Goal: Task Accomplishment & Management: Use online tool/utility

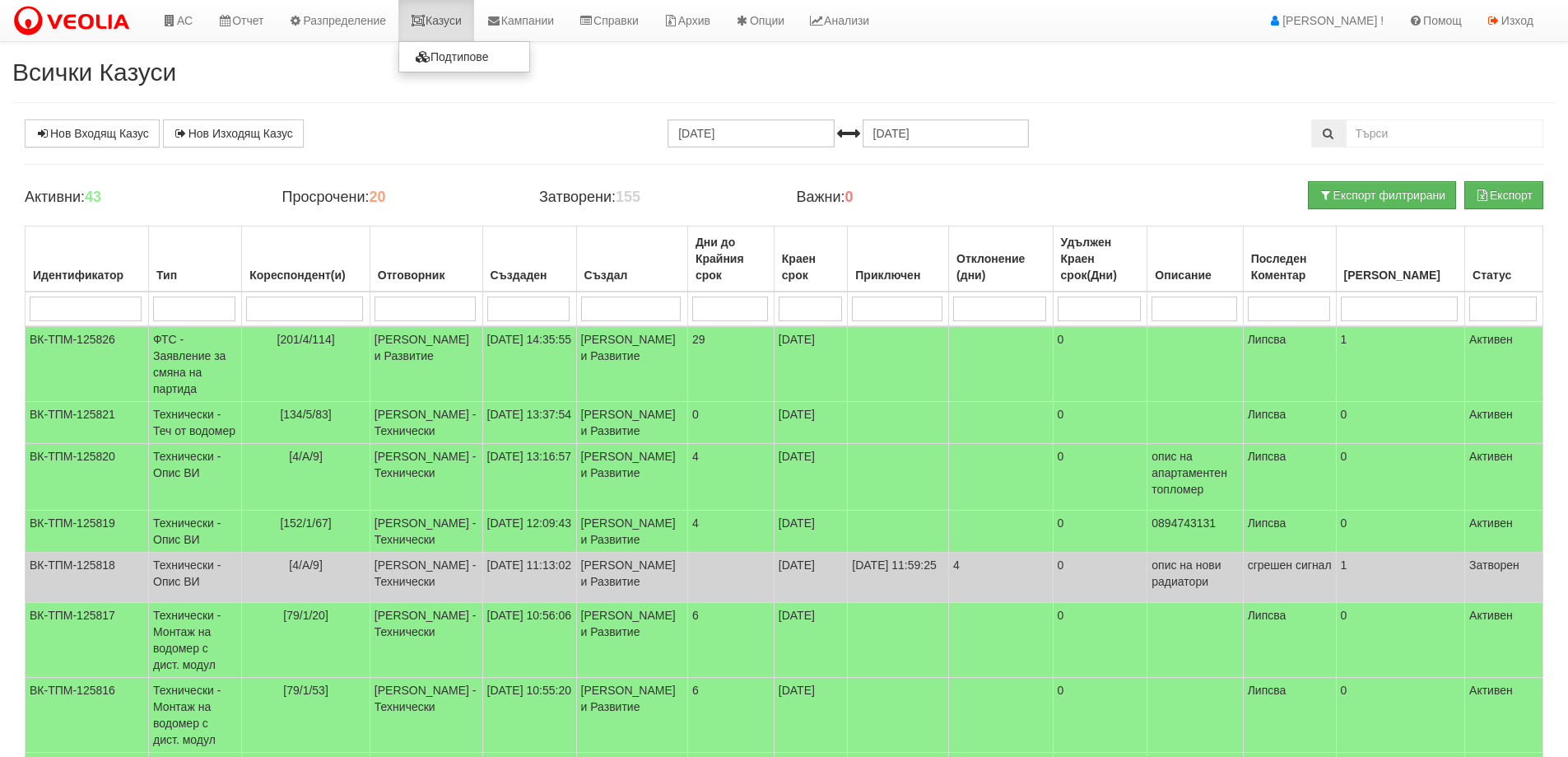
click at [453, 25] on link "Казуси" at bounding box center [437, 20] width 76 height 42
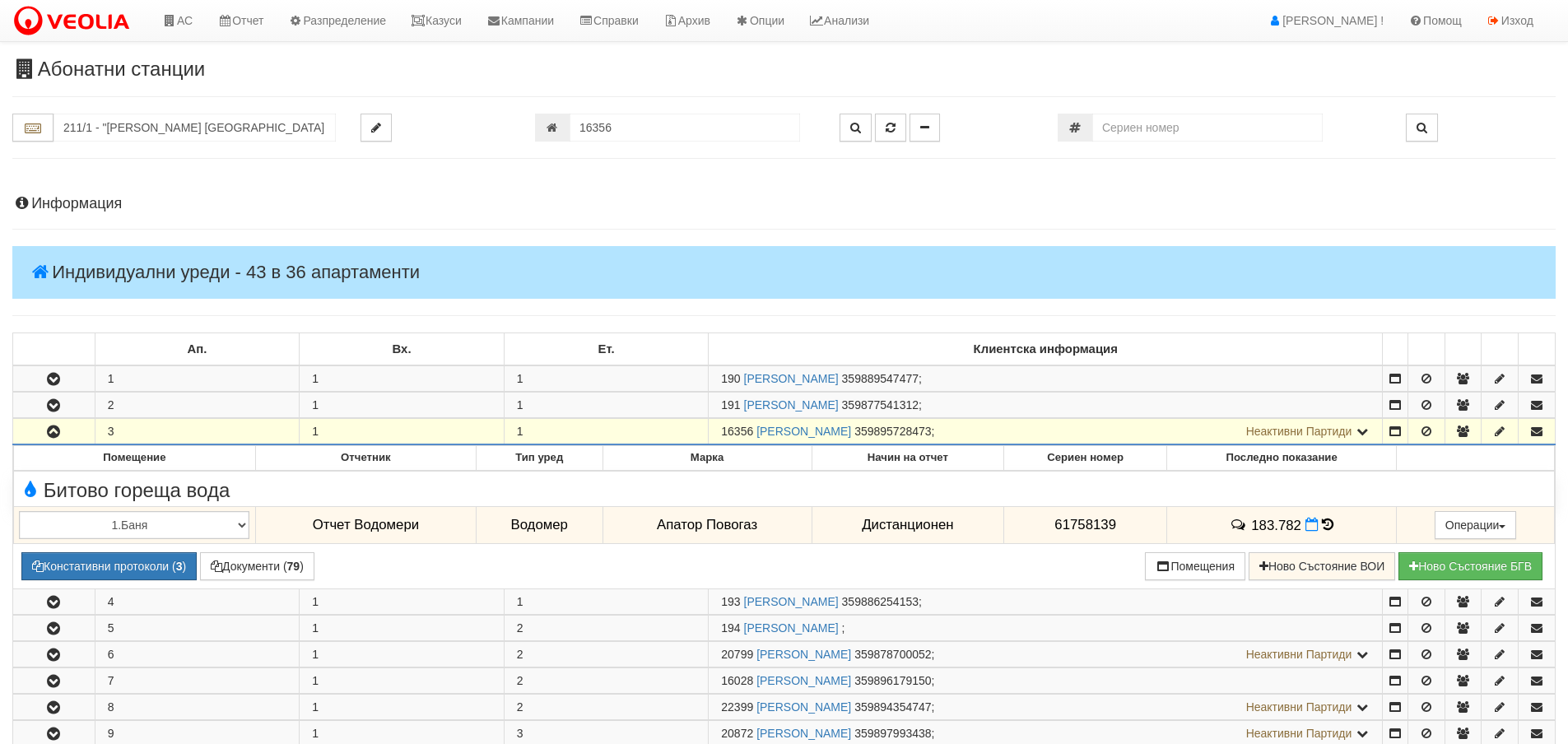
scroll to position [378, 0]
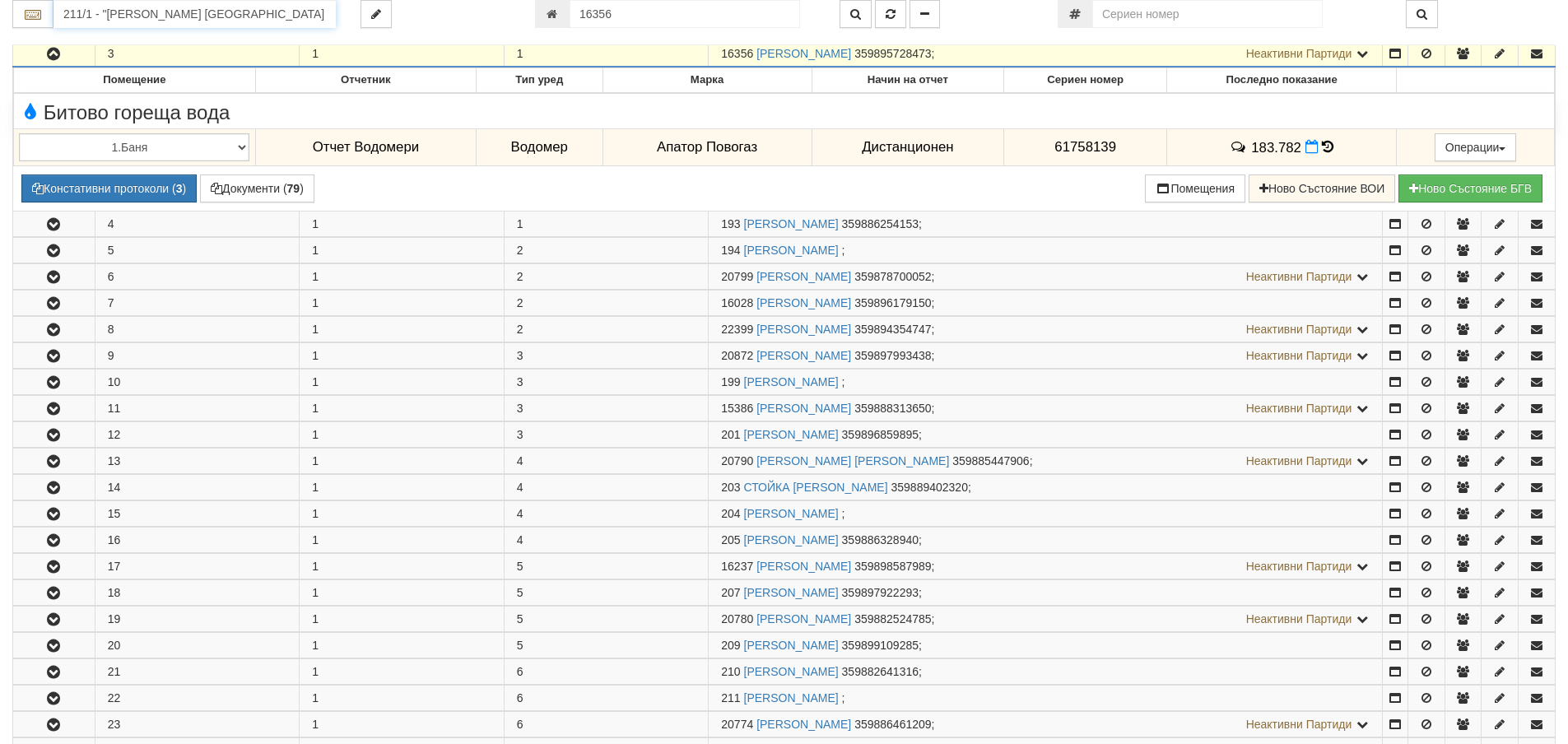
click at [278, 27] on input "211/1 - "ВЕОЛИЯ ЕНЕРДЖИ ВАРНА " ЕАД" at bounding box center [195, 14] width 282 height 28
click at [154, 44] on div "152/1 - Младост - "ВЕОЛИЯ"" at bounding box center [195, 40] width 278 height 19
type input "152/1 - Младост - "ВЕОЛИЯ""
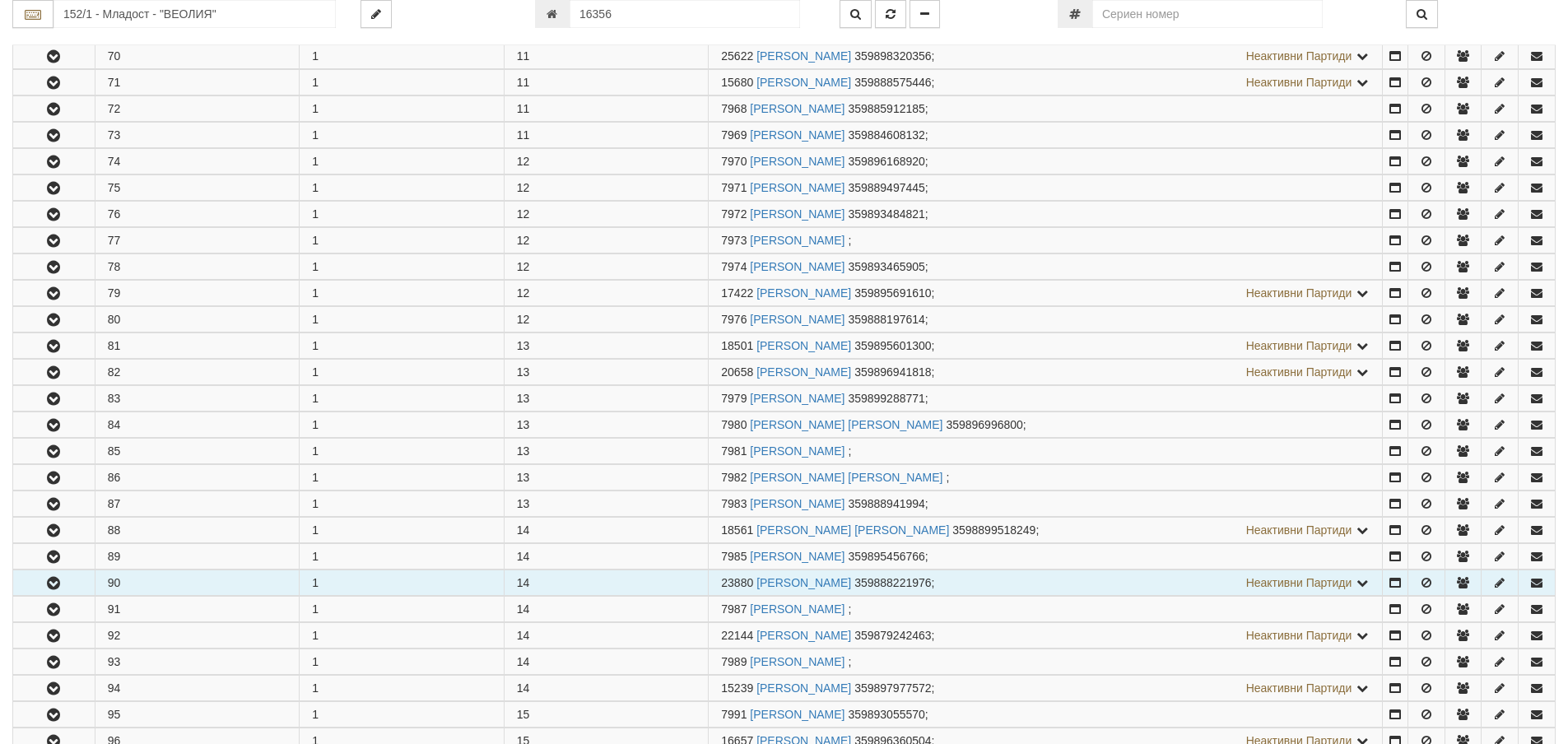
scroll to position [2469, 0]
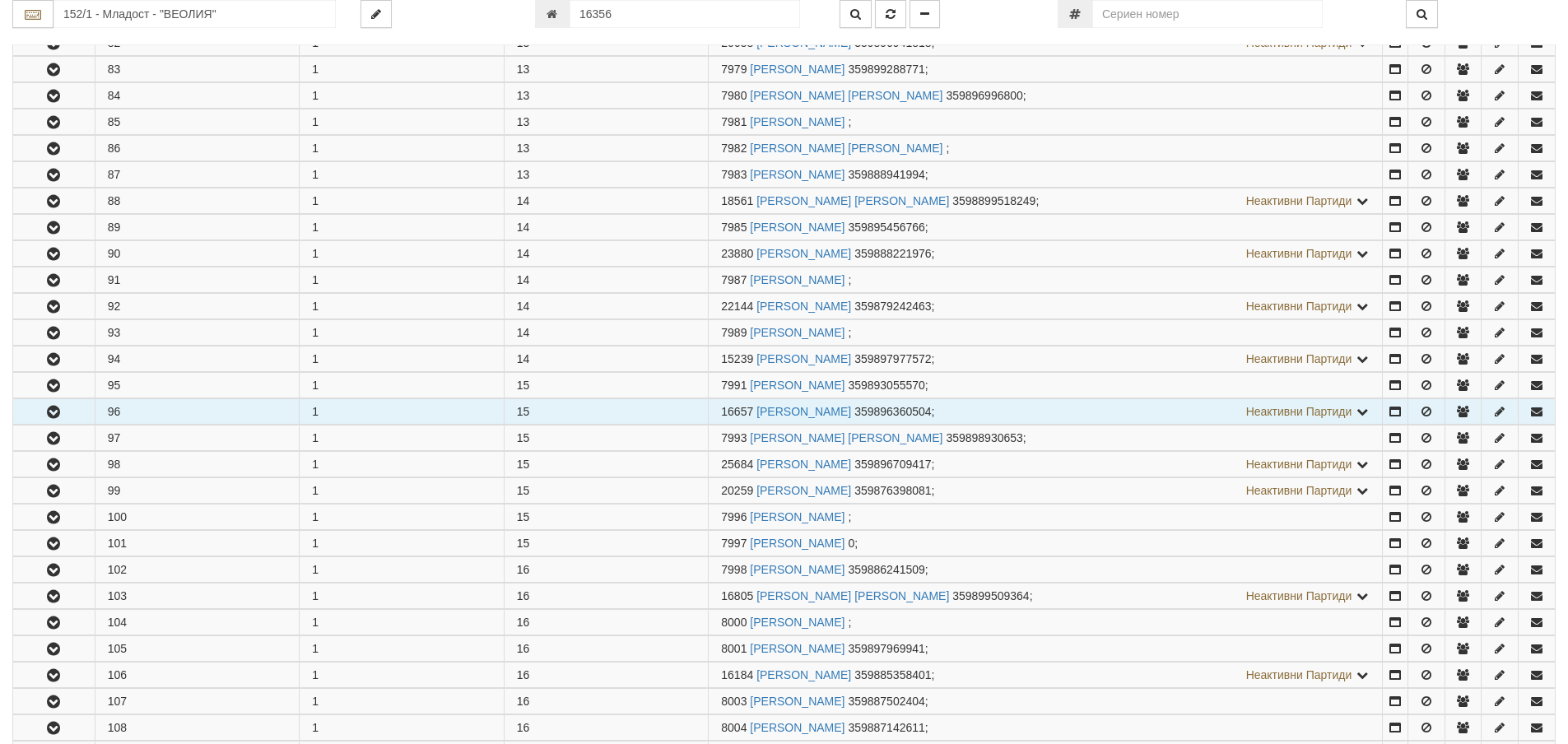
click at [58, 413] on icon "button" at bounding box center [53, 413] width 19 height 11
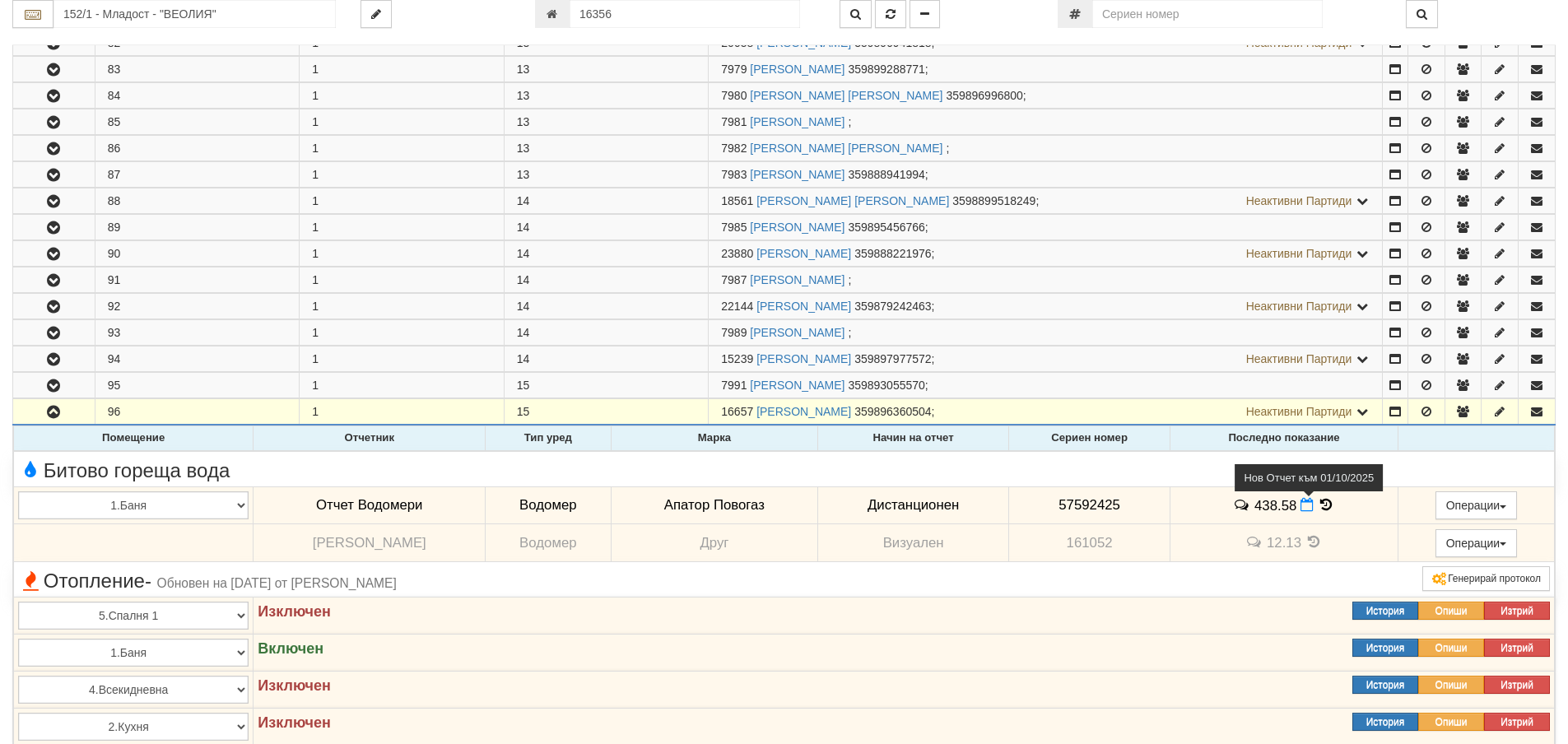
click at [1300, 507] on icon at bounding box center [1307, 505] width 13 height 14
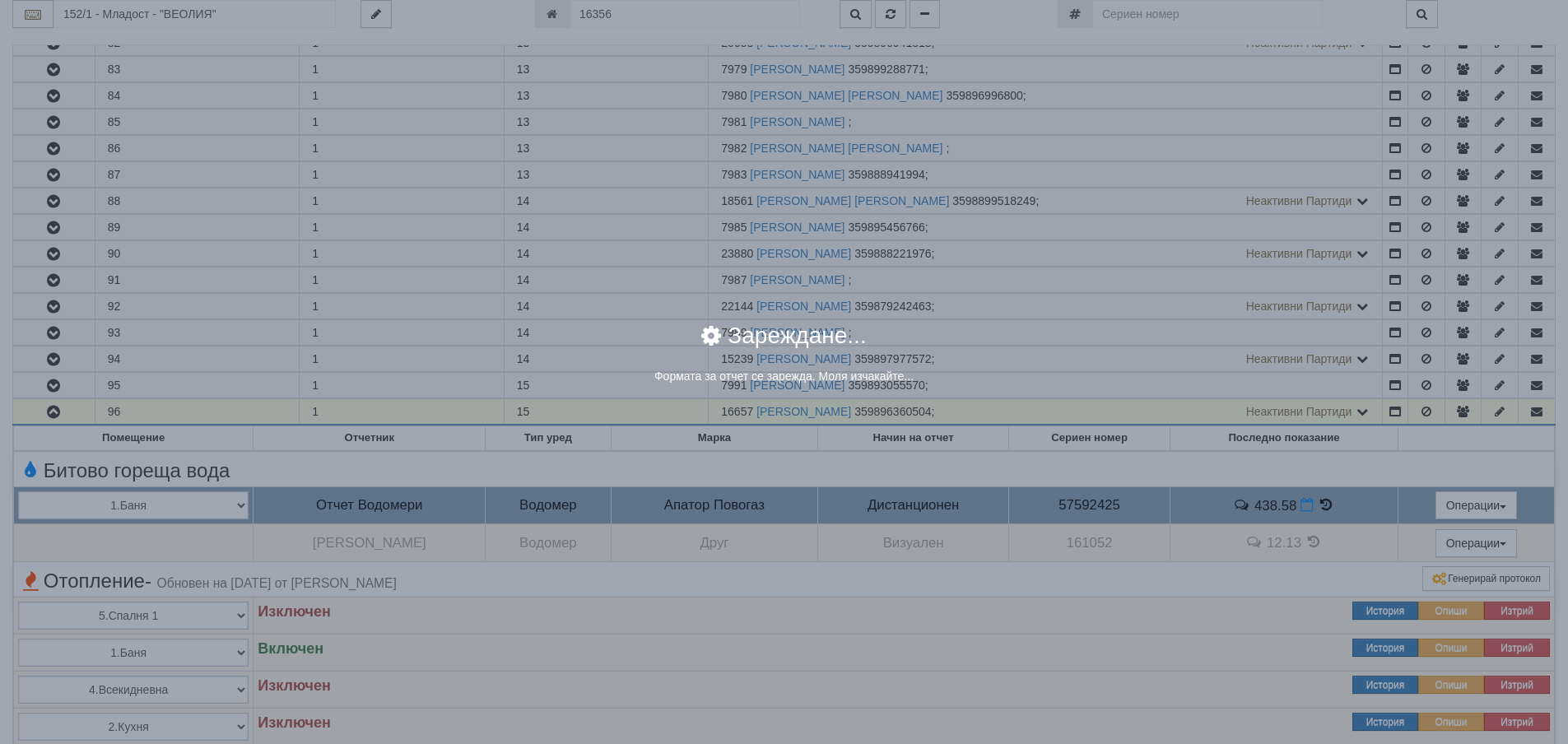
select select "8ac75930-9bfd-e511-80be-8d5a1dced85a"
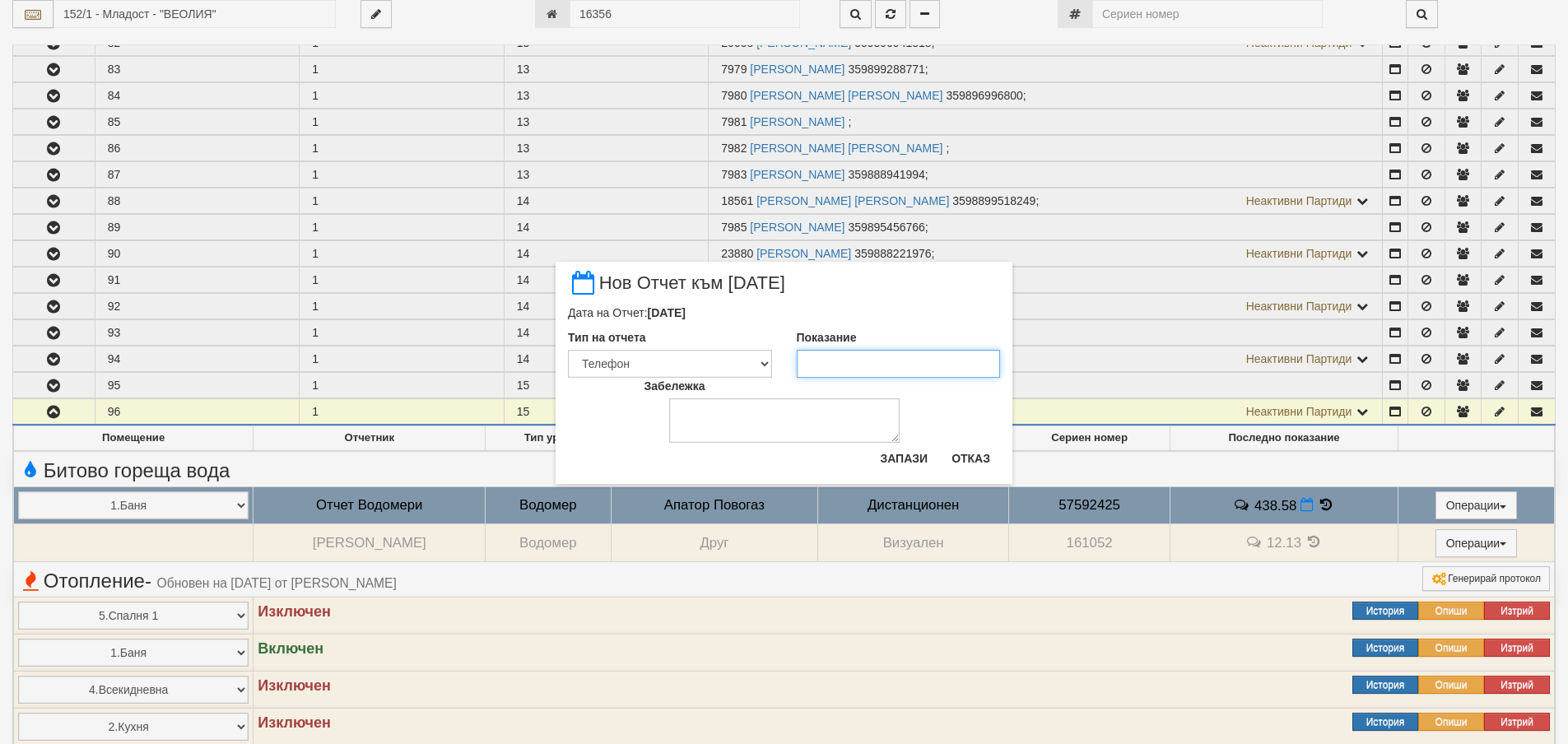
click at [898, 369] on input "Показание" at bounding box center [898, 364] width 204 height 28
type input "444.6"
click at [845, 432] on textarea "Забележка" at bounding box center [784, 421] width 231 height 44
type textarea "[DATE]"
click at [908, 450] on button "Запази" at bounding box center [904, 458] width 67 height 27
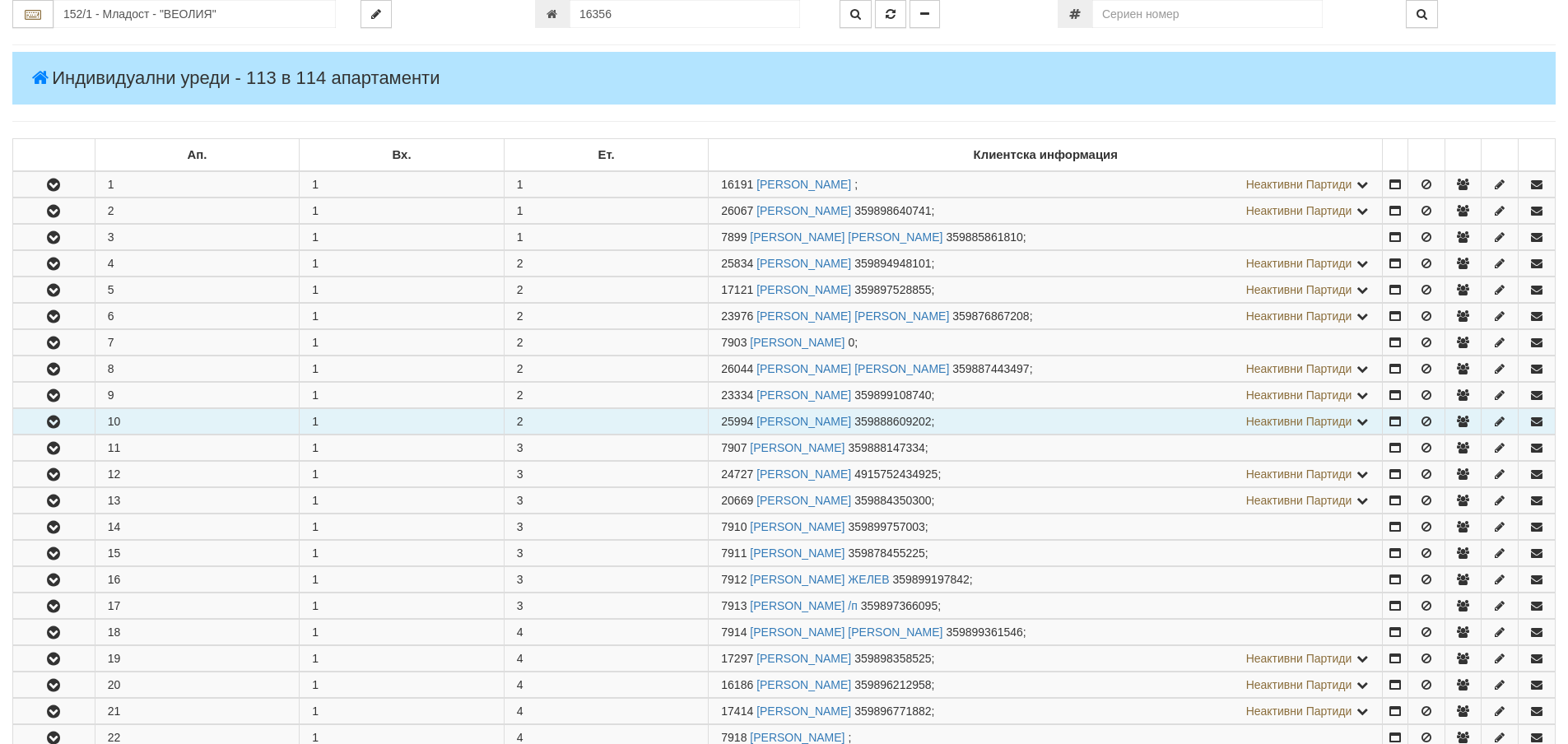
scroll to position [0, 0]
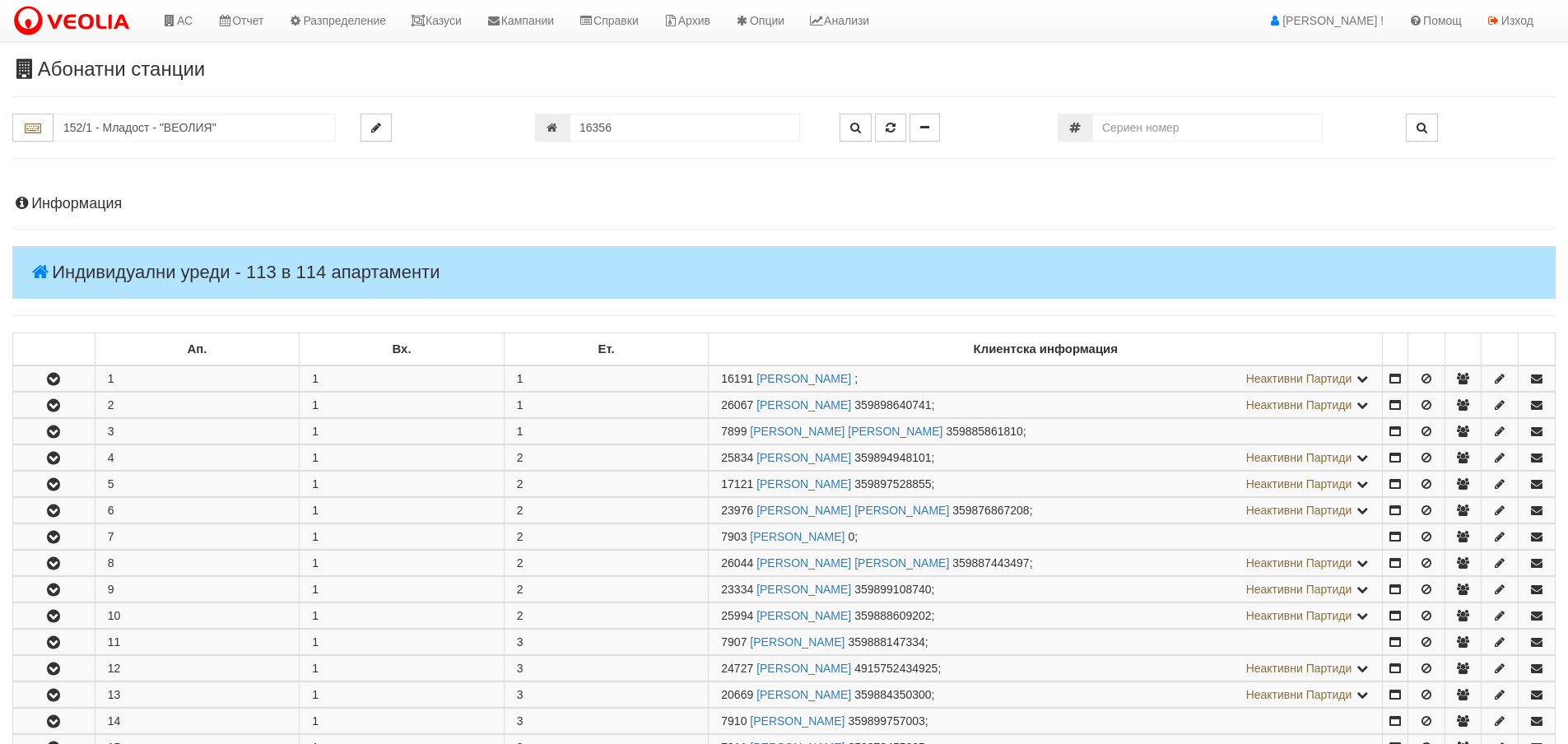
click at [64, 198] on h4 "Информация" at bounding box center [784, 204] width 1543 height 17
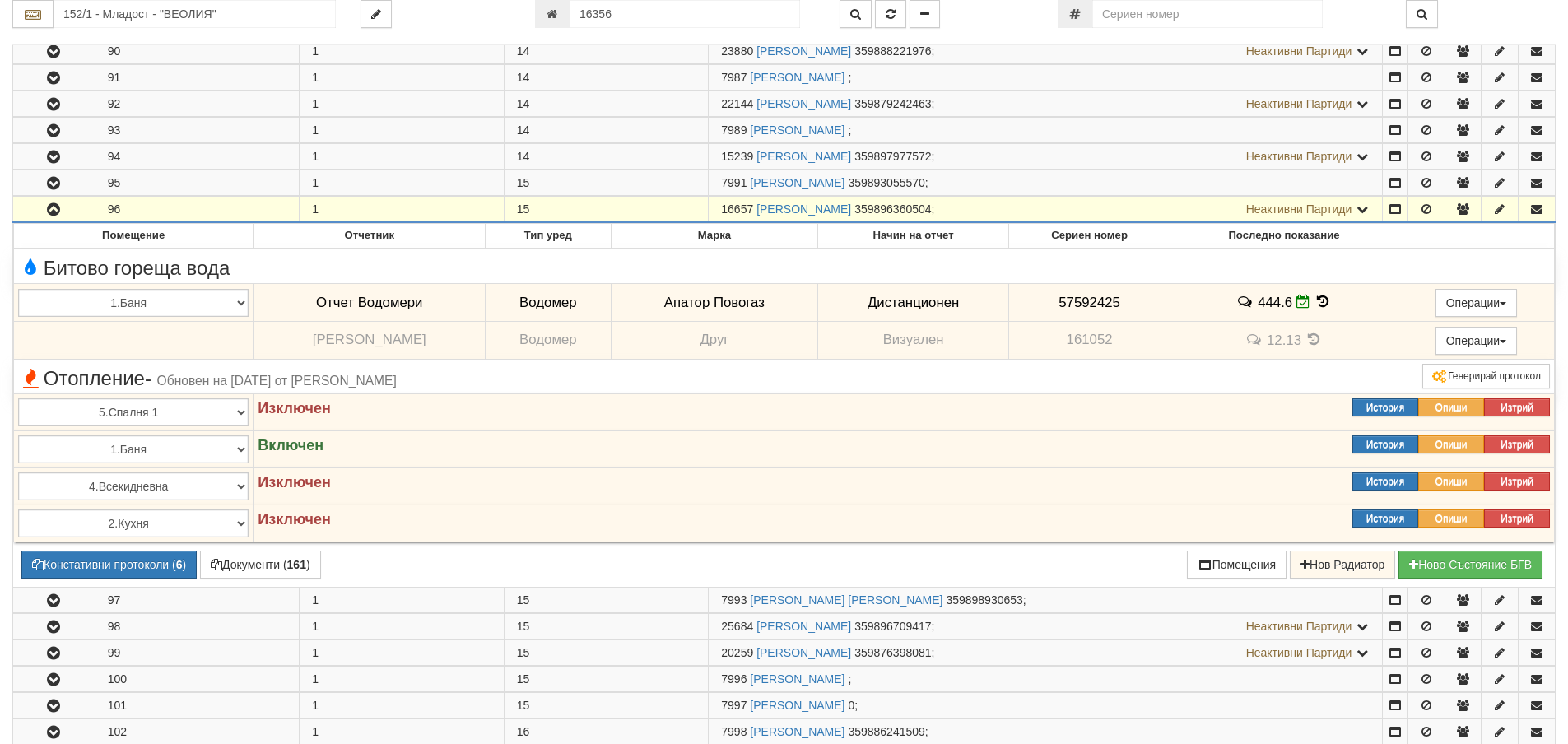
scroll to position [3375, 0]
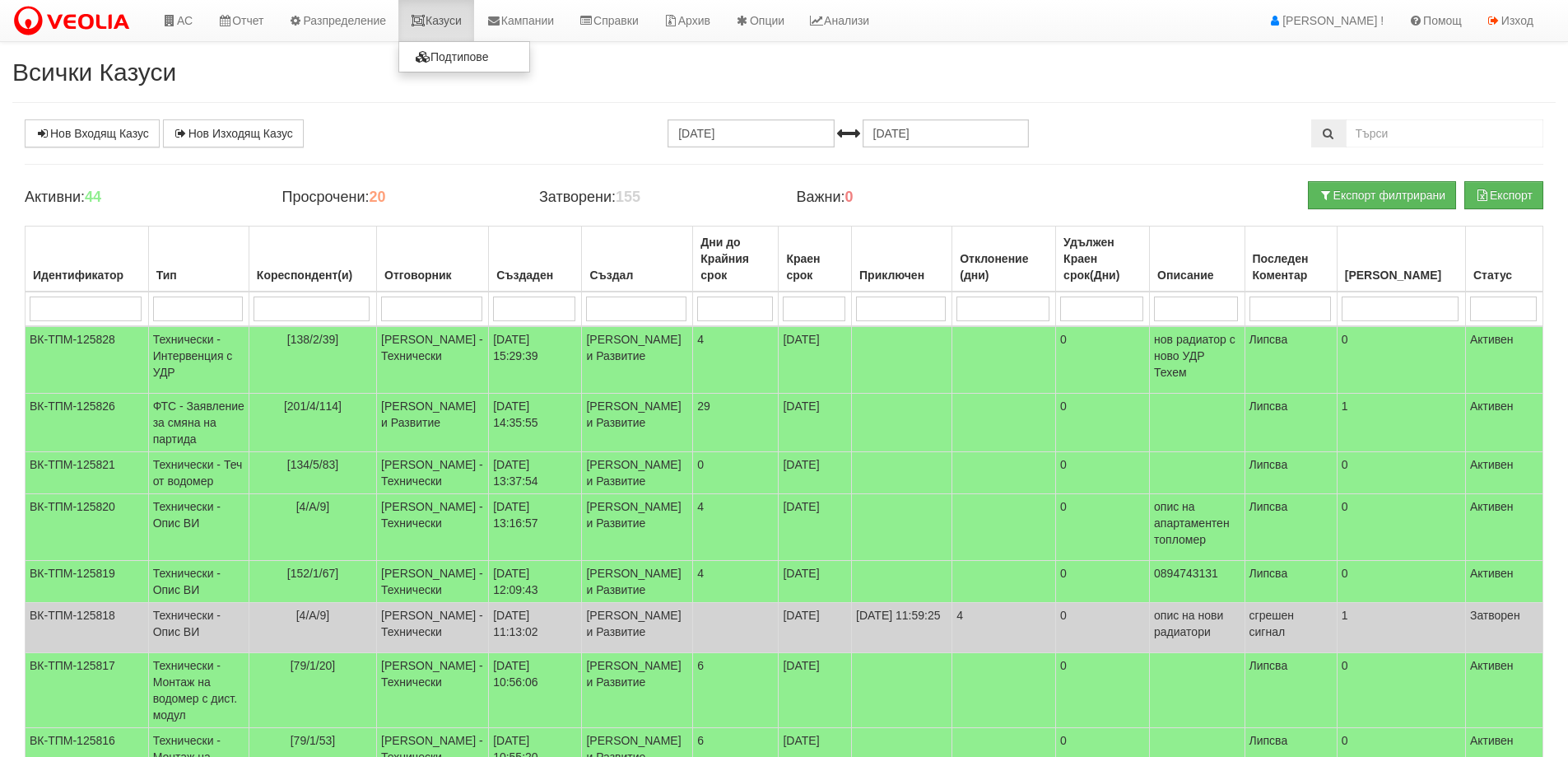
drag, startPoint x: 460, startPoint y: 10, endPoint x: 618, endPoint y: 129, distance: 197.8
click at [460, 10] on link "Казуси" at bounding box center [437, 20] width 76 height 42
